Goal: Information Seeking & Learning: Learn about a topic

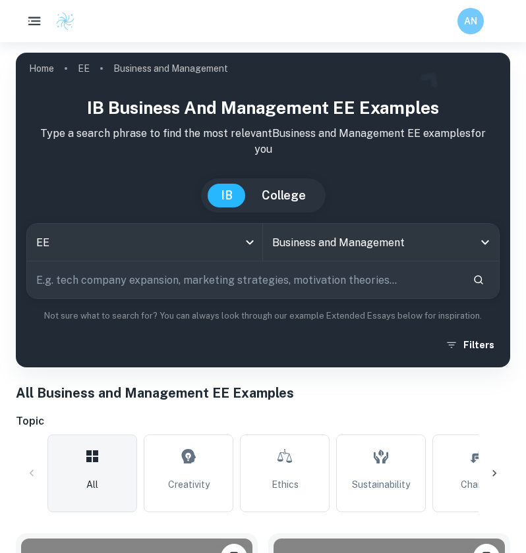
click at [37, 17] on rect "button" at bounding box center [34, 17] width 13 height 1
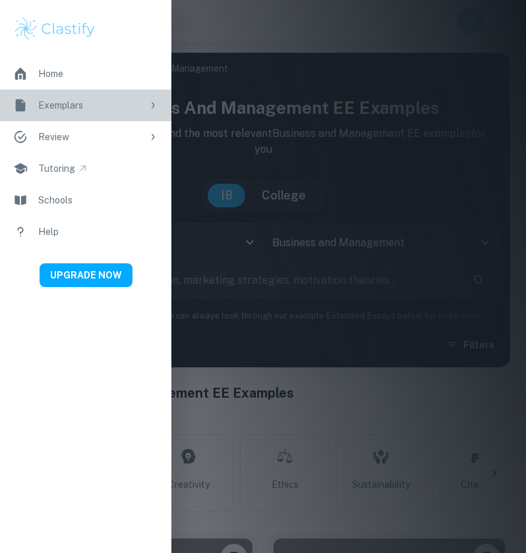
click at [94, 99] on div "Exemplars" at bounding box center [90, 105] width 104 height 14
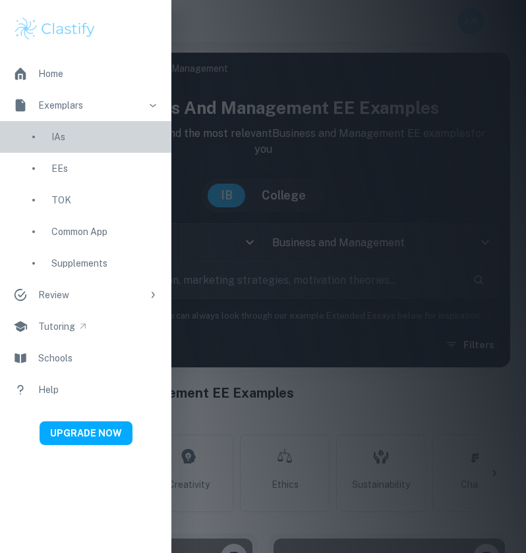
click at [62, 138] on div "IAs" at bounding box center [104, 137] width 107 height 14
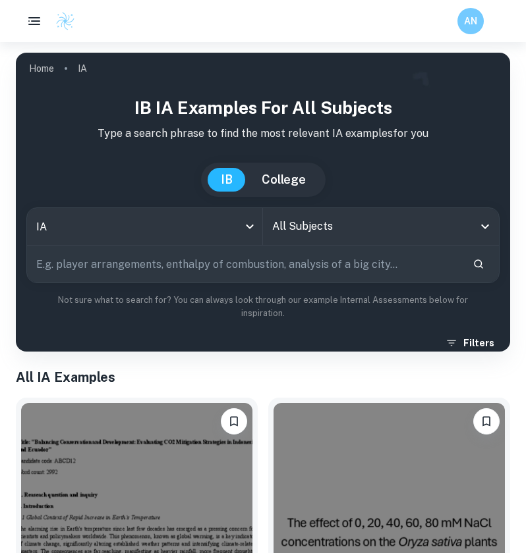
click at [337, 232] on input "All Subjects" at bounding box center [371, 226] width 204 height 25
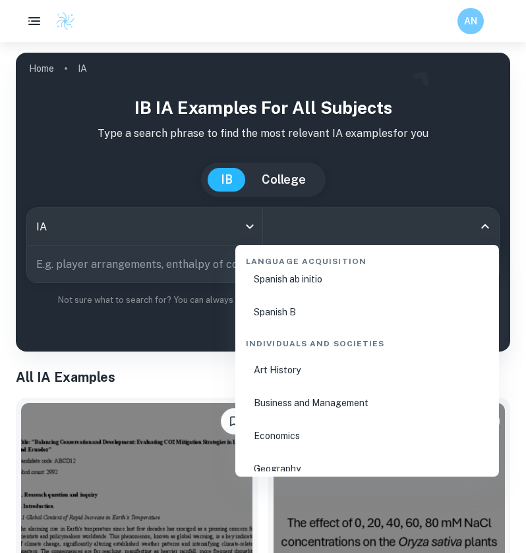
scroll to position [1528, 0]
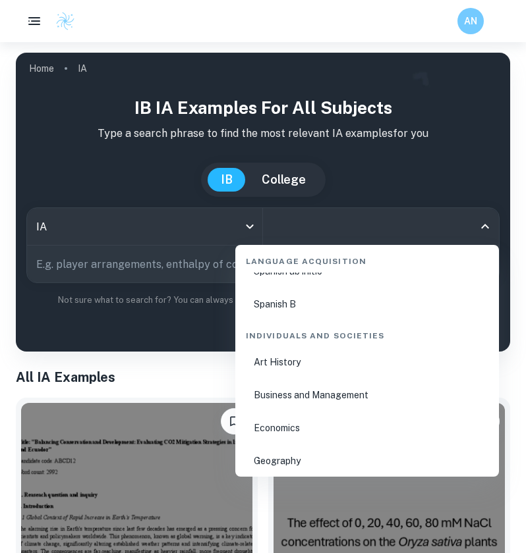
click at [311, 400] on li "Business and Management" at bounding box center [366, 395] width 253 height 30
type input "Business and Management"
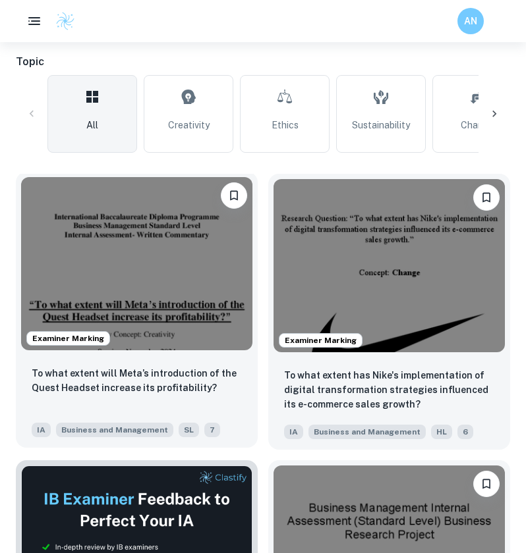
scroll to position [360, 0]
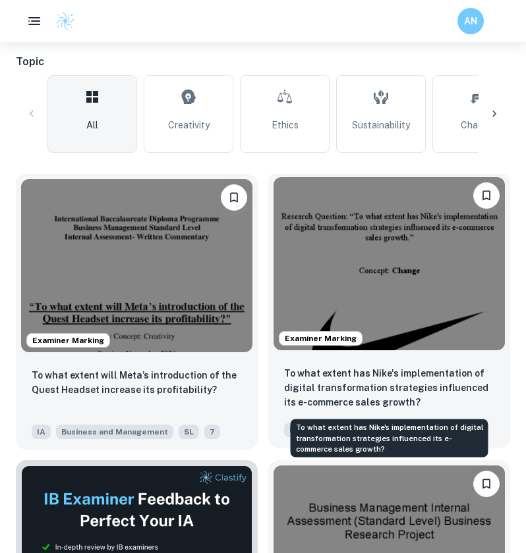
click at [360, 377] on p "To what extent has Nike's implementation of digital transformation strategies i…" at bounding box center [389, 387] width 210 height 43
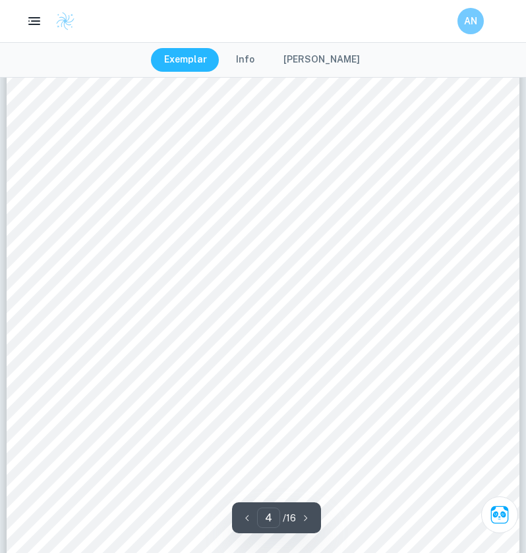
scroll to position [2504, 0]
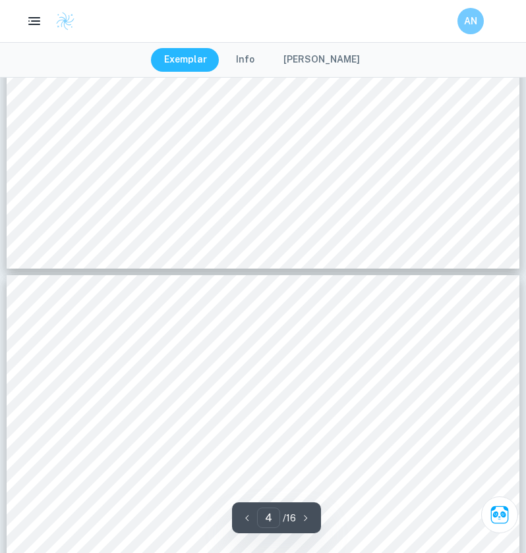
type input "5"
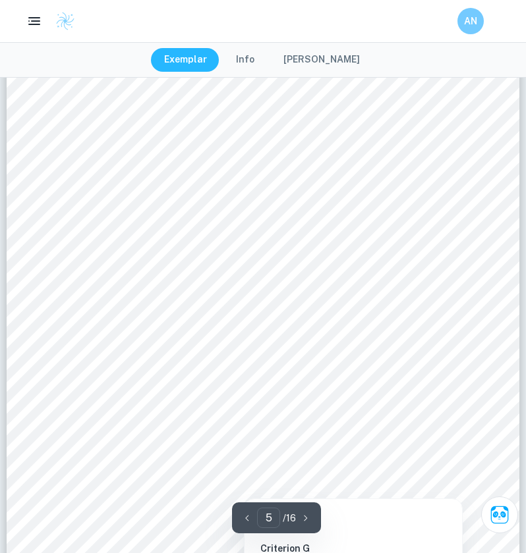
scroll to position [2993, 0]
